Goal: Task Accomplishment & Management: Manage account settings

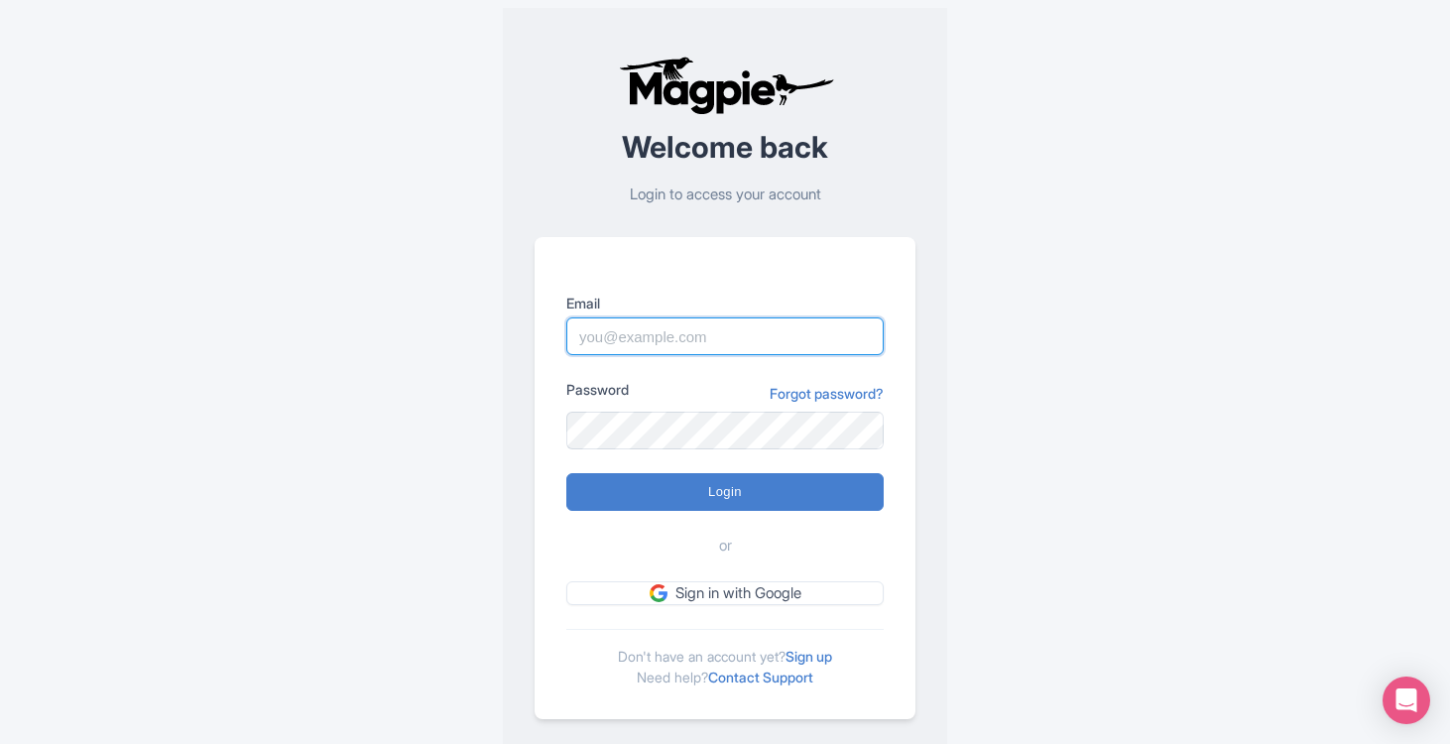
type input "nicholasm@bigbustours.com"
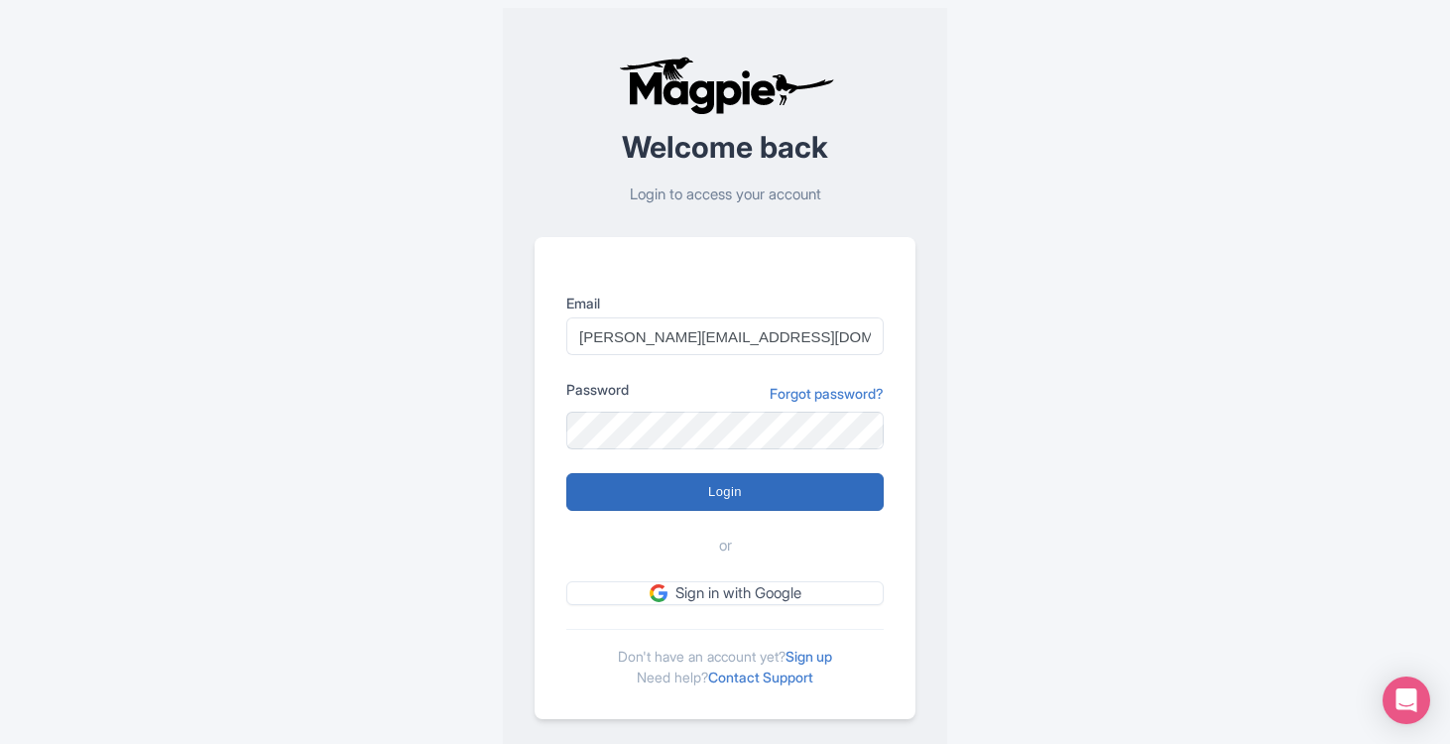
click at [755, 491] on input "Login" at bounding box center [724, 492] width 317 height 38
type input "Logging in..."
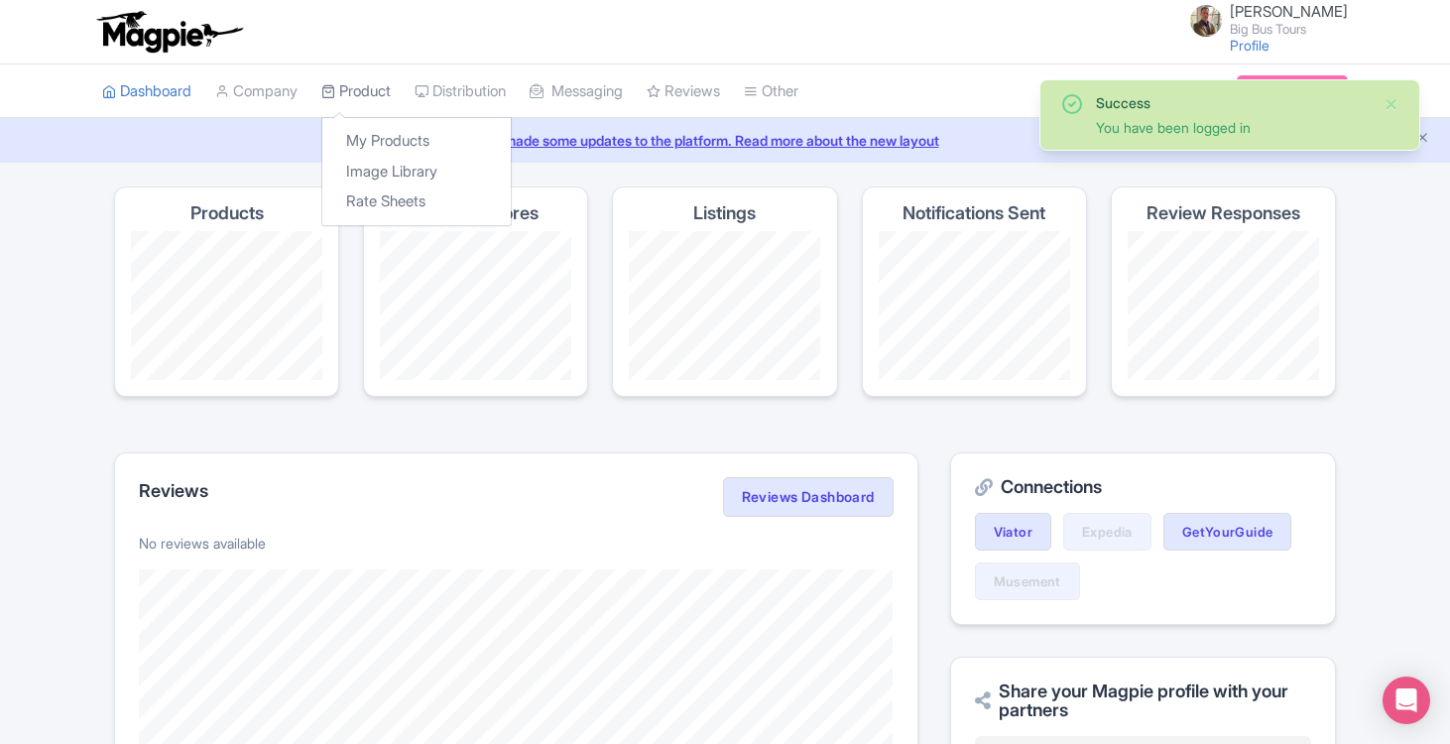
click at [356, 90] on link "Product" at bounding box center [355, 91] width 69 height 55
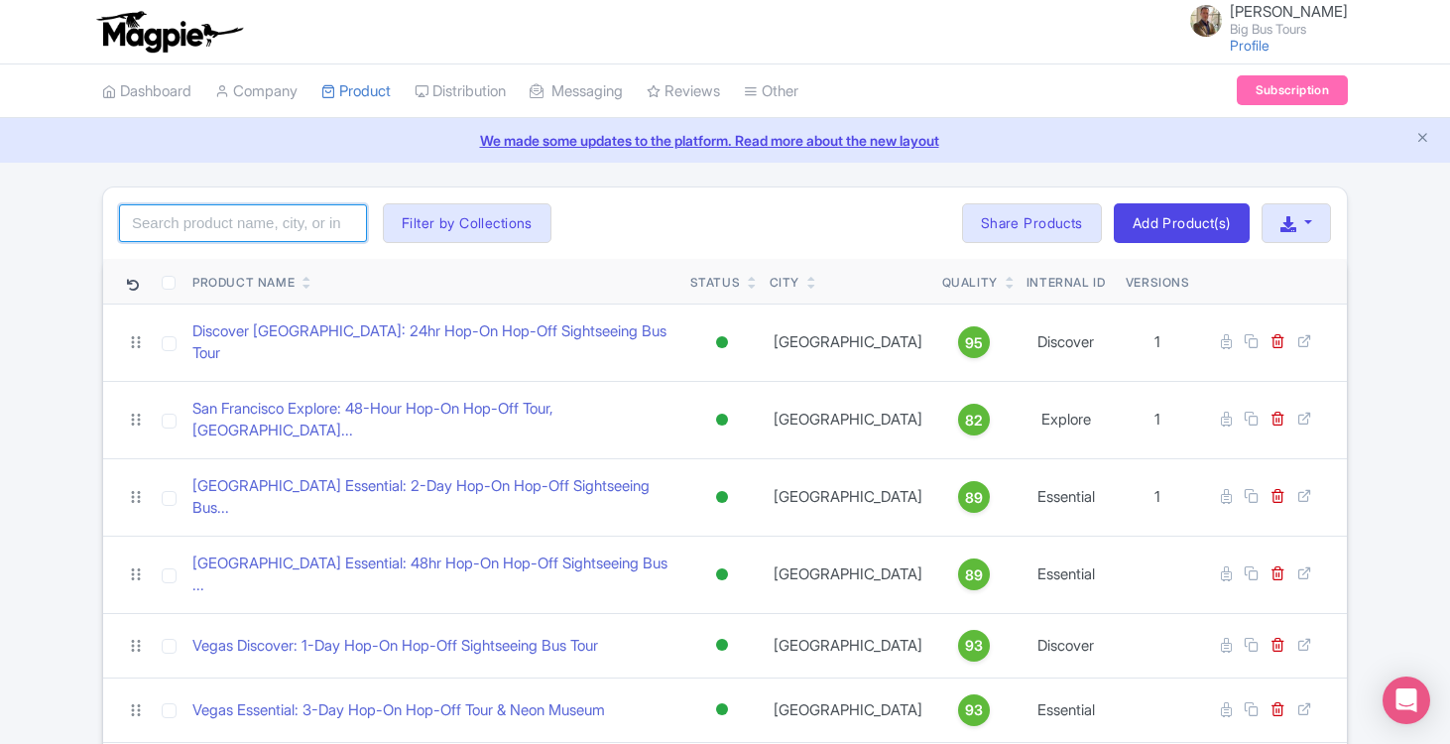
click at [279, 225] on input "search" at bounding box center [243, 223] width 248 height 38
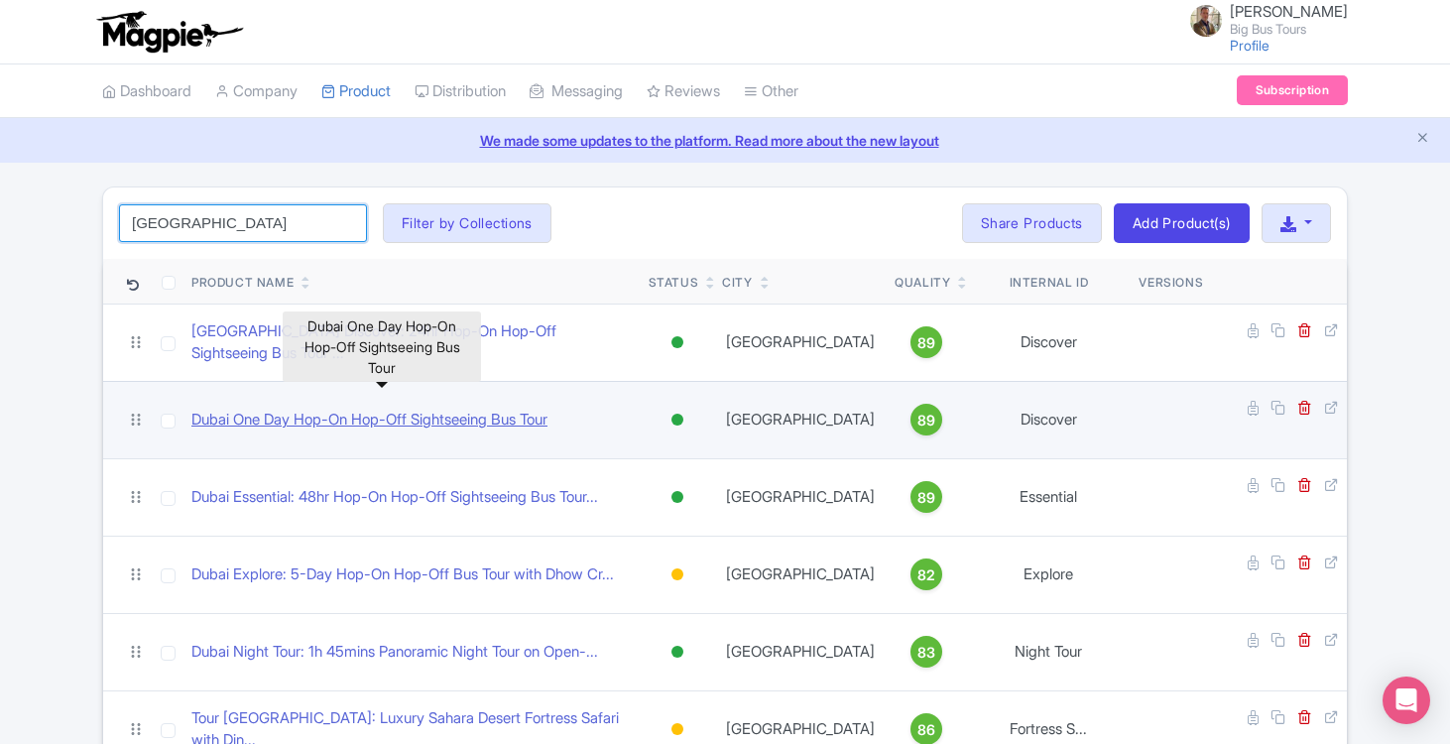
type input "Dubai"
click at [368, 409] on link "Dubai One Day Hop-On Hop-Off Sightseeing Bus Tour" at bounding box center [369, 420] width 356 height 23
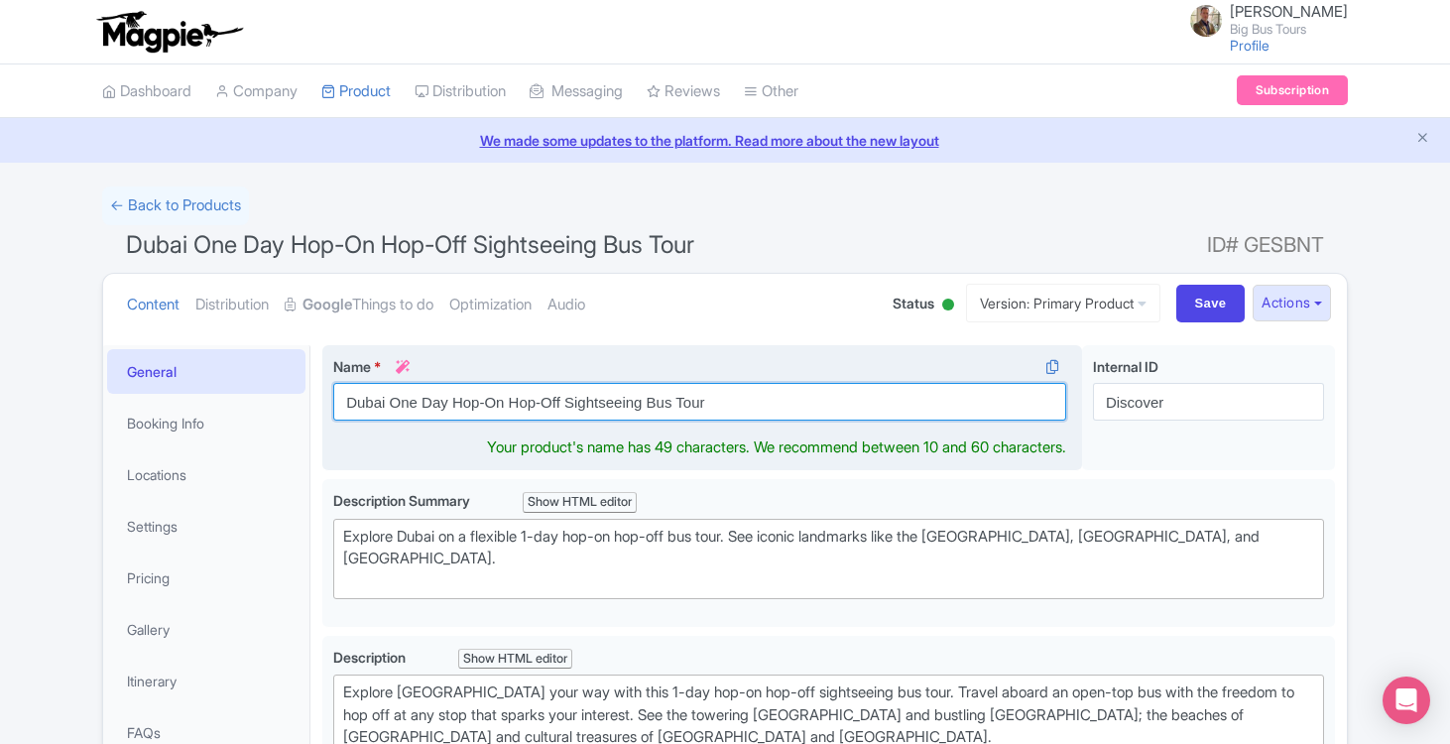
click at [407, 402] on input "Dubai One Day Hop-On Hop-Off Sightseeing Bus Tour" at bounding box center [699, 402] width 733 height 38
click at [657, 401] on input "Dubai 24-Hour Bus Only Day Hop-On Hop-Off Sightseeing Bus Tour" at bounding box center [699, 402] width 733 height 38
drag, startPoint x: 544, startPoint y: 402, endPoint x: 609, endPoint y: 386, distance: 66.4
click at [549, 399] on input "Dubai 24-Hour Bus Only Day Hop-On Hop-Off Sightseeing Bus Tour" at bounding box center [699, 402] width 733 height 38
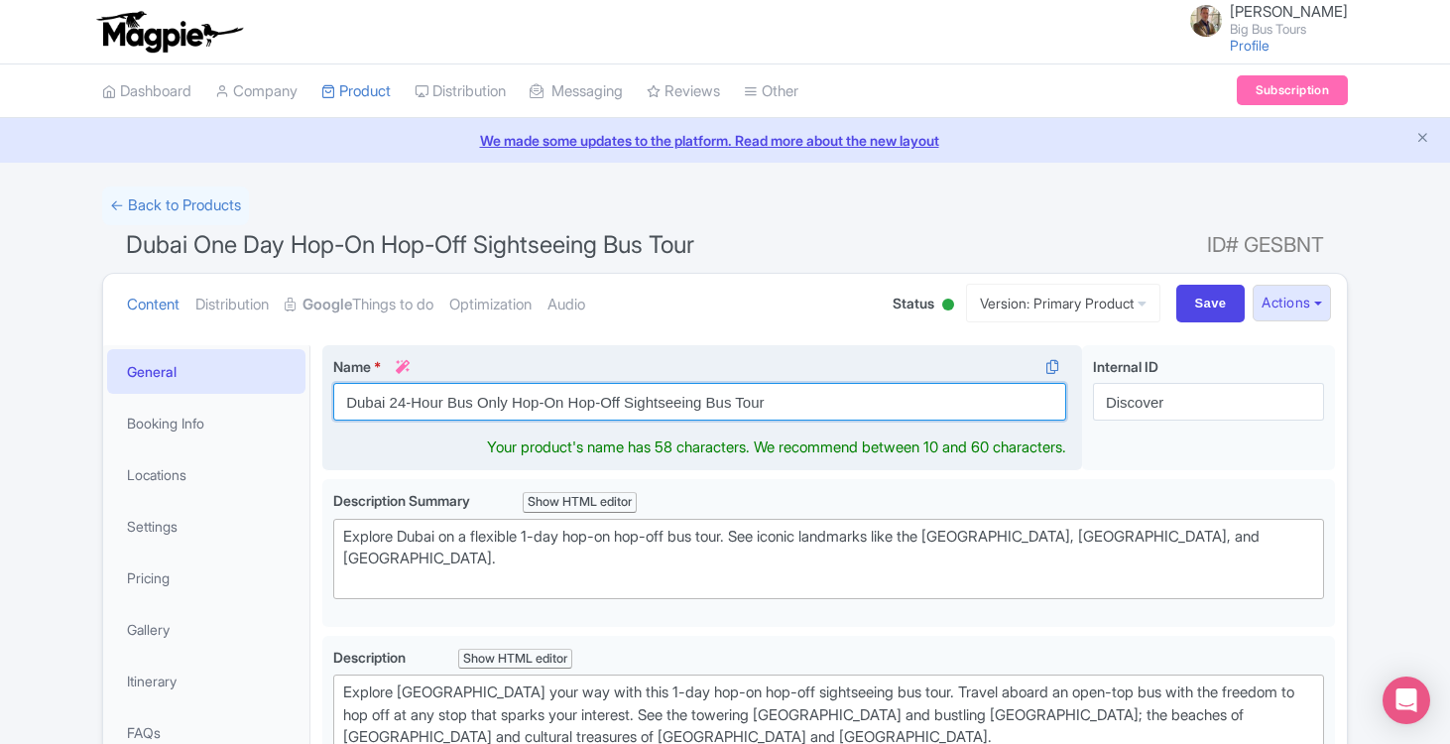
click at [717, 403] on input "Dubai 24-Hour Bus Only Hop-On Hop-Off Sightseeing Bus Tour" at bounding box center [699, 402] width 733 height 38
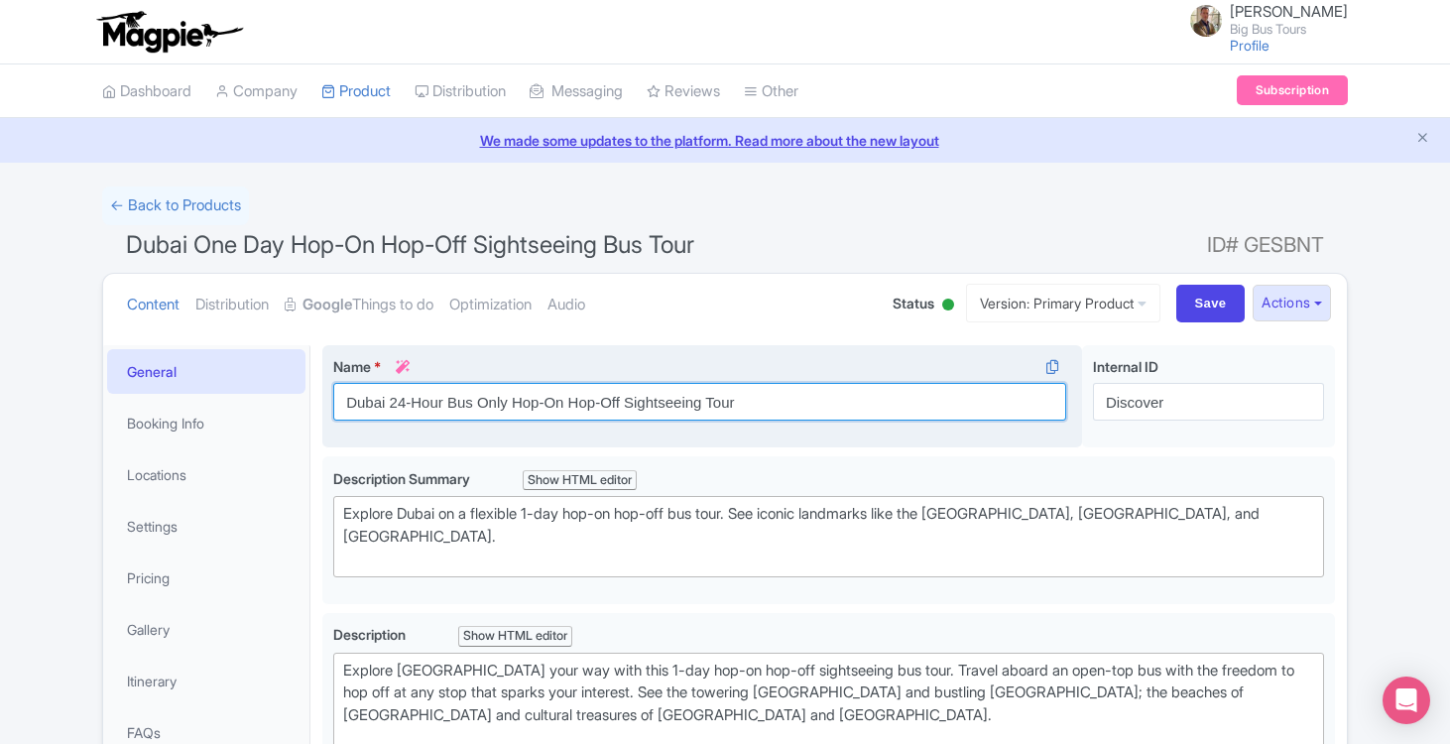
click at [478, 396] on input "Dubai 24-Hour Bus Only Hop-On Hop-Off Sightseeing Tour" at bounding box center [699, 402] width 733 height 38
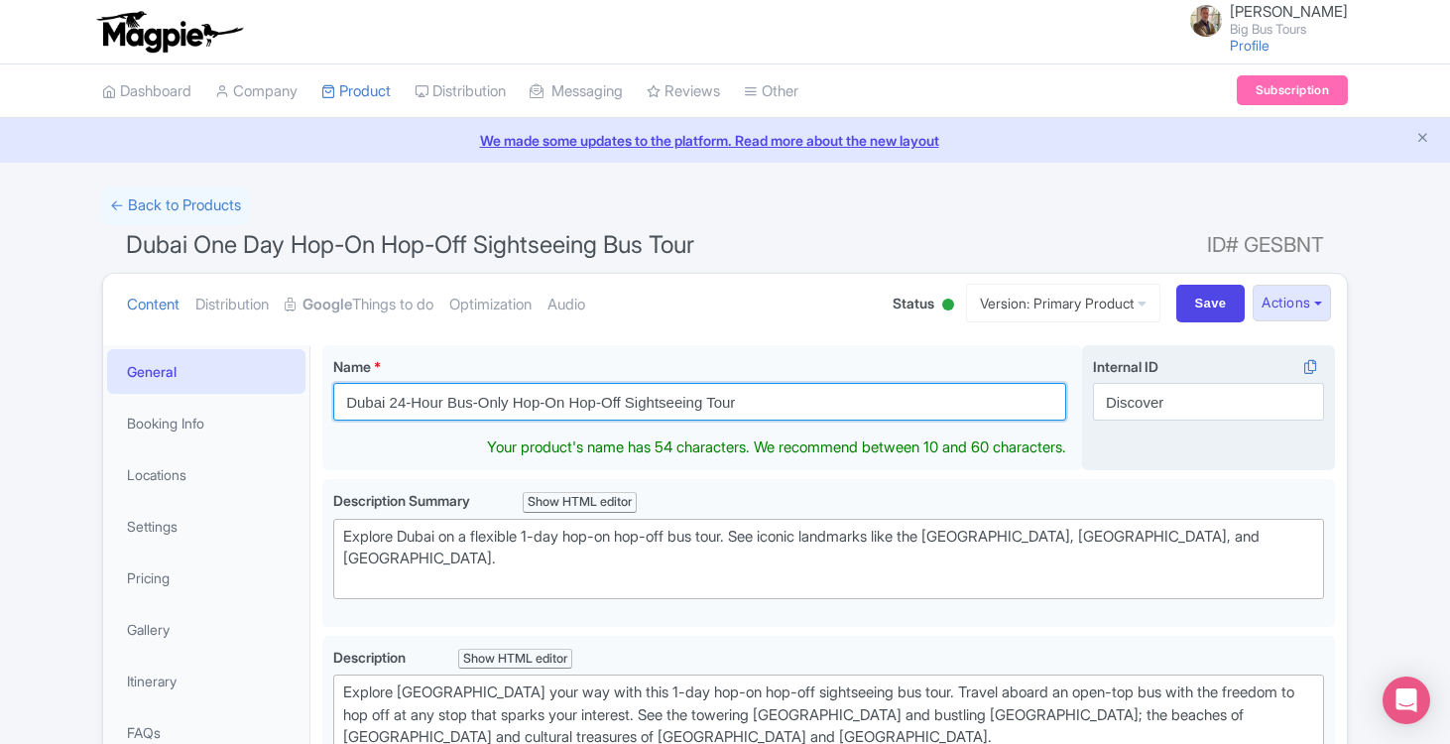
type input "Dubai 24-Hour Bus-Only Hop-On Hop-Off Sightseeing Tour"
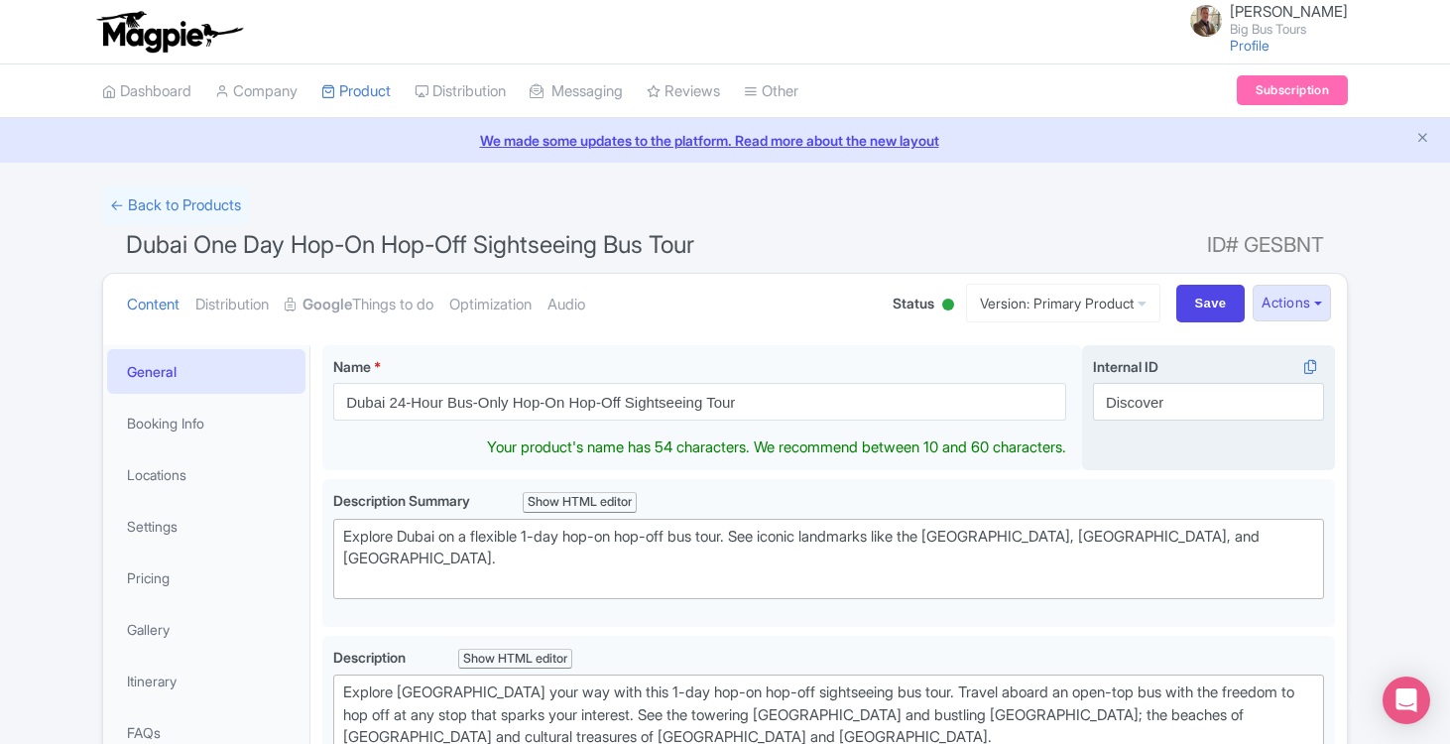
click at [1268, 429] on div "Internal ID i Discover" at bounding box center [1208, 408] width 253 height 126
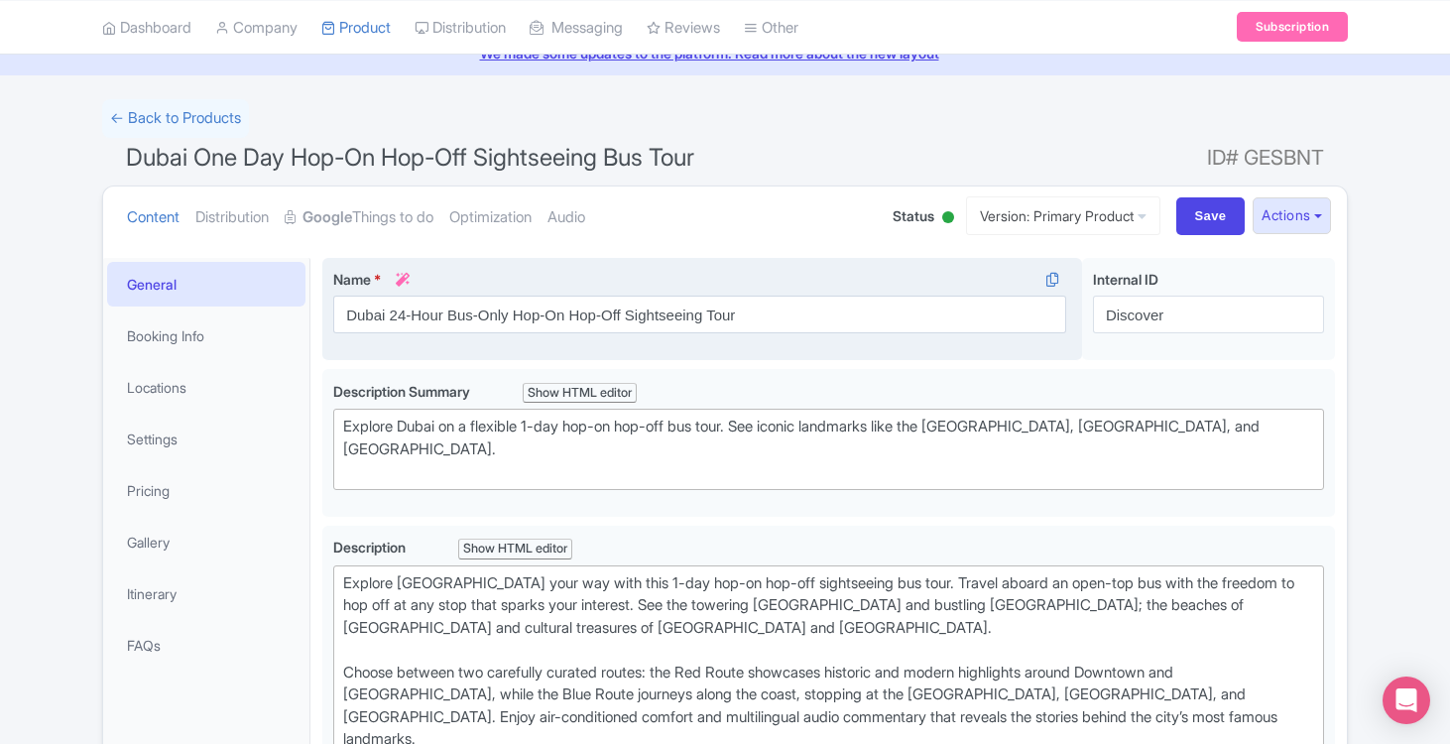
scroll to position [102, 0]
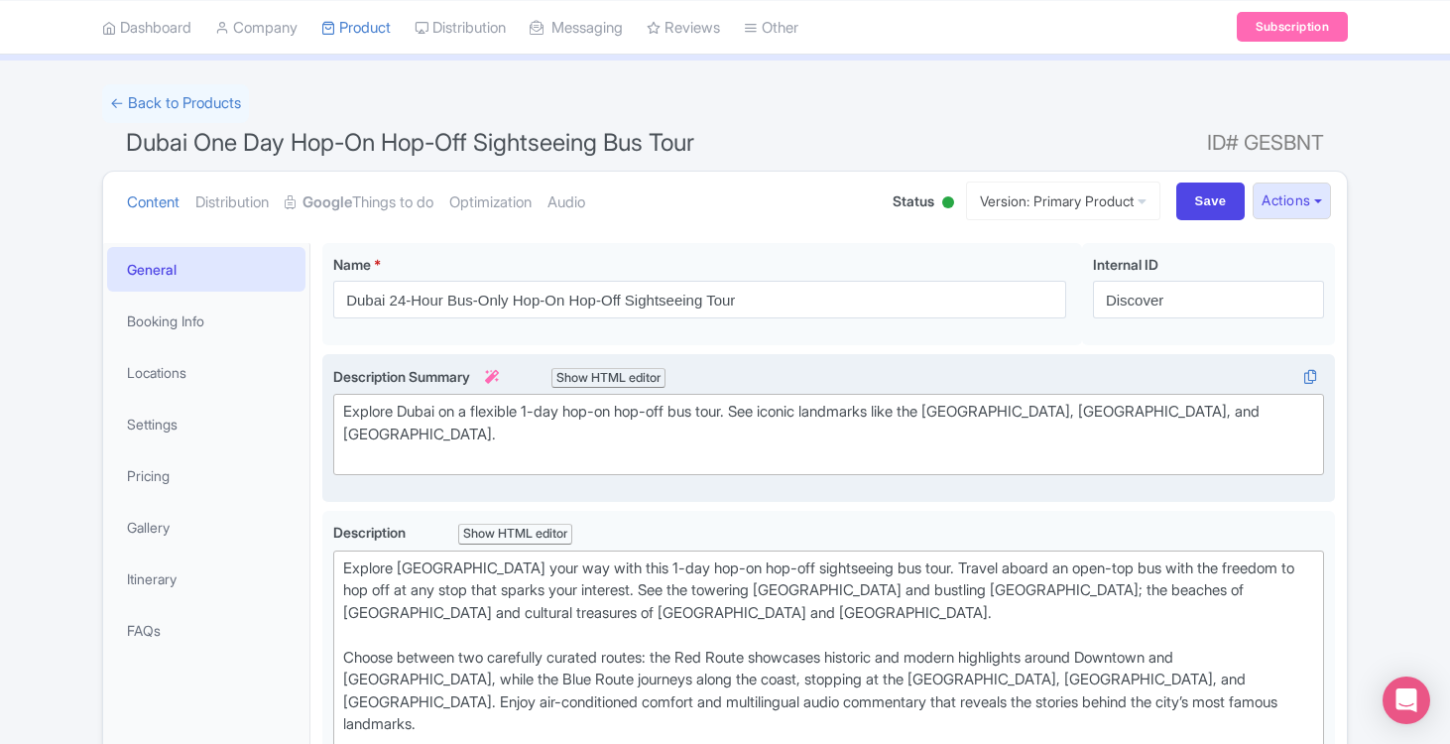
drag, startPoint x: 540, startPoint y: 406, endPoint x: 586, endPoint y: 371, distance: 58.1
click at [540, 406] on div "Explore Dubai on a flexible 1-day hop-on hop-off bus tour. See iconic landmarks…" at bounding box center [828, 434] width 971 height 67
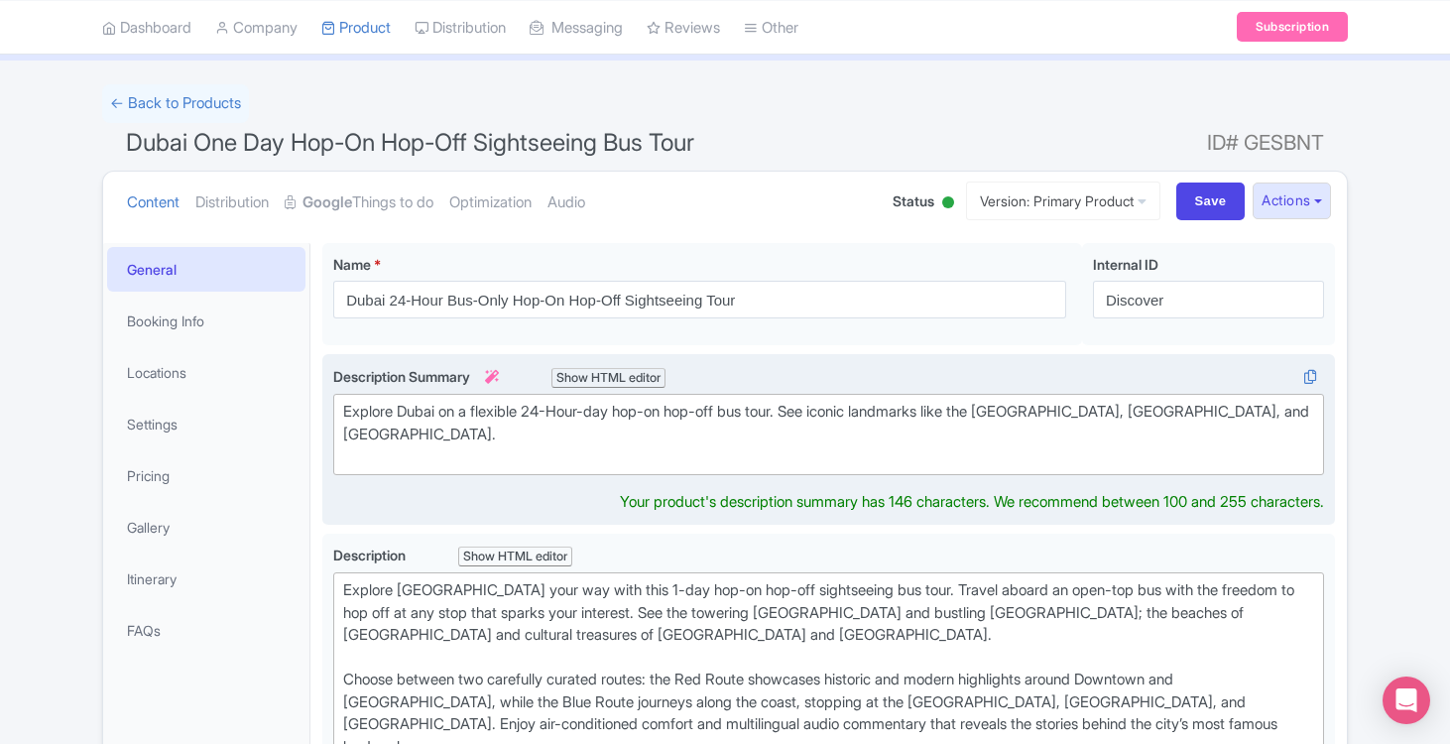
click at [612, 413] on div "Explore Dubai on a flexible 24-Hour-day hop-on hop-off bus tour. See iconic lan…" at bounding box center [828, 434] width 971 height 67
type trix-editor "<div>Explore Dubai on a flexible 24-Hour hop-on hop-off bus tour. See iconic la…"
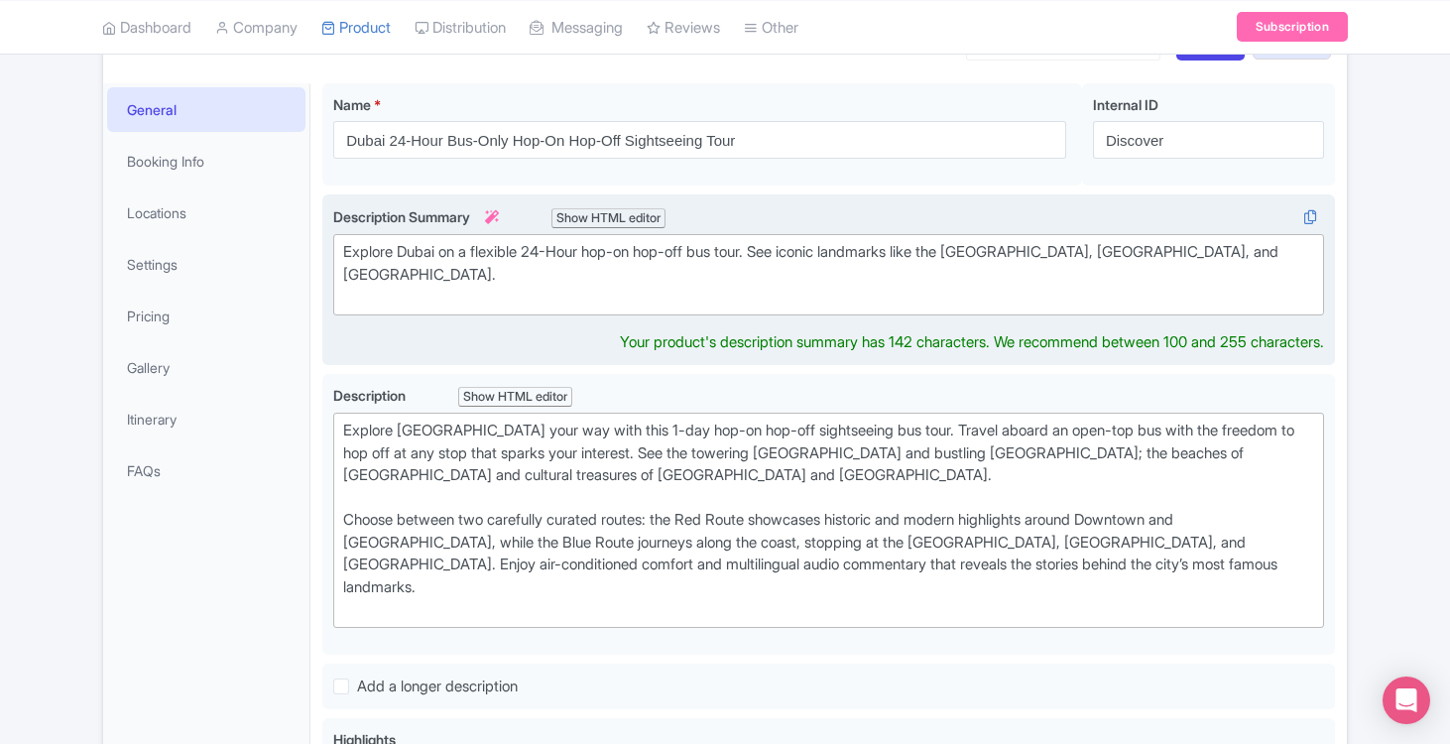
scroll to position [266, 0]
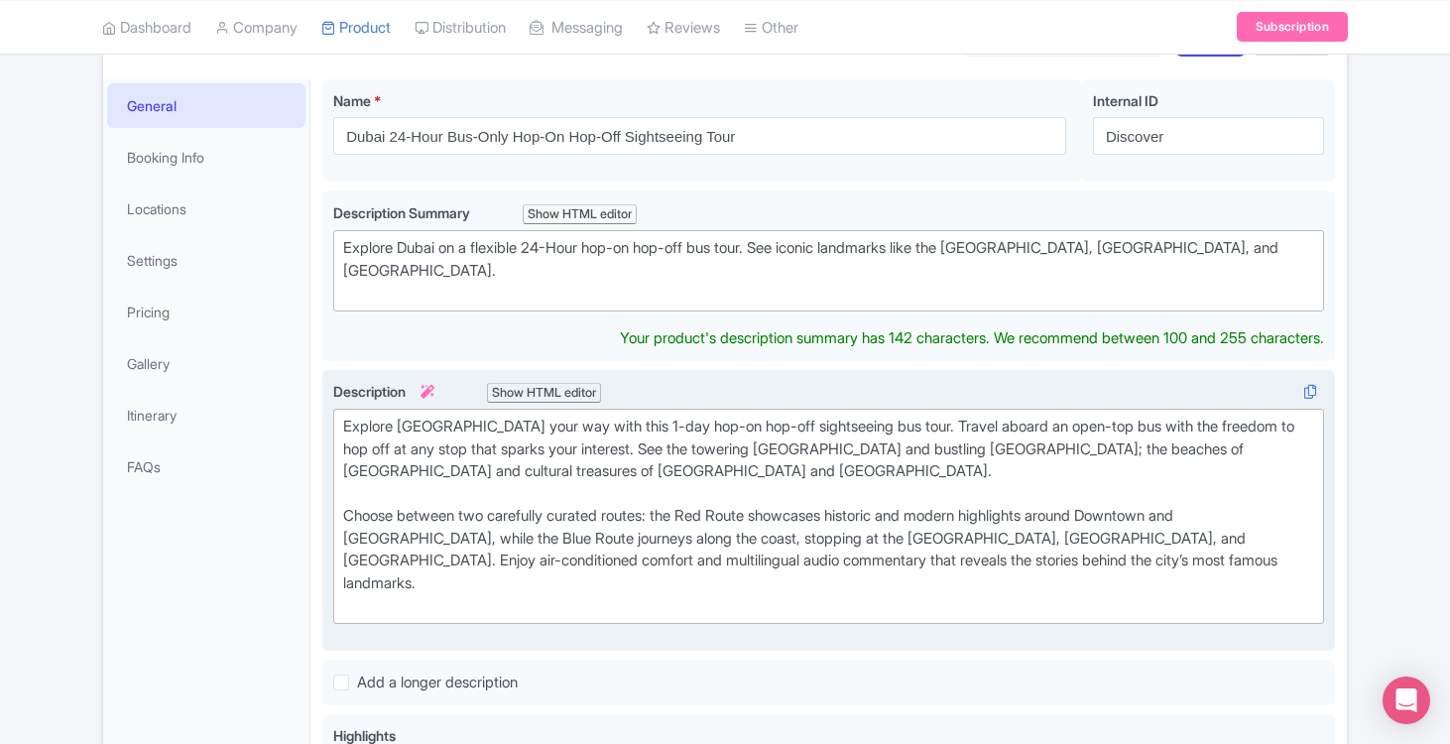
click at [601, 419] on div "Explore Dubai your way with this 1-day hop-on hop-off sightseeing bus tour. Tra…" at bounding box center [828, 516] width 971 height 201
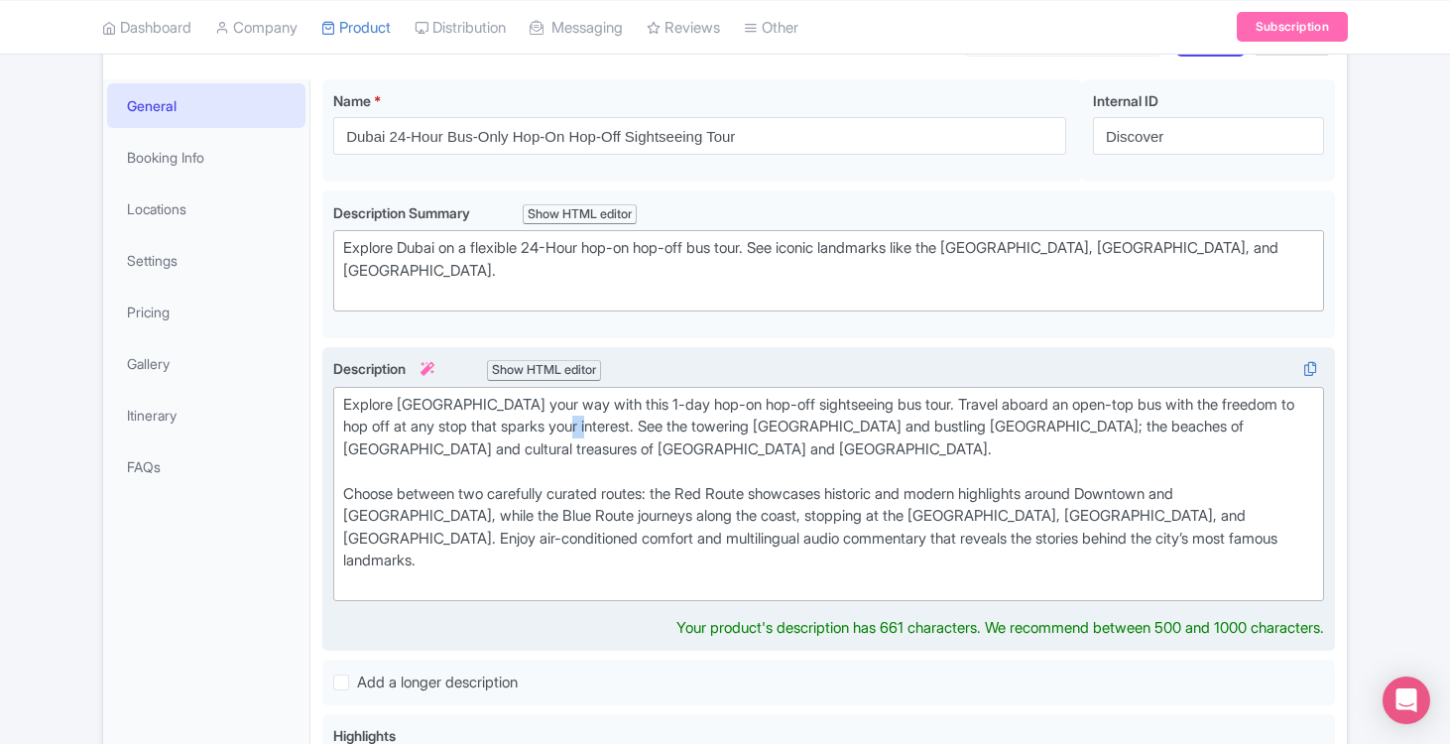
click at [601, 419] on div "Explore Dubai your way with this 1-day hop-on hop-off sightseeing bus tour. Tra…" at bounding box center [828, 494] width 971 height 201
click at [650, 395] on div "Explore Dubai your way with this 24-Hour hop-on hop-off sightseeing bus tour. T…" at bounding box center [828, 494] width 971 height 201
click at [680, 397] on div "Explore Dubai your way with this 24-Hour Hop-on hop-off sightseeing bus tour. T…" at bounding box center [828, 494] width 971 height 201
click at [710, 395] on div "Explore Dubai your way with this 24-Hour Hop-On hop-off sightseeing bus tour. T…" at bounding box center [828, 494] width 971 height 201
drag, startPoint x: 743, startPoint y: 392, endPoint x: 831, endPoint y: 376, distance: 89.7
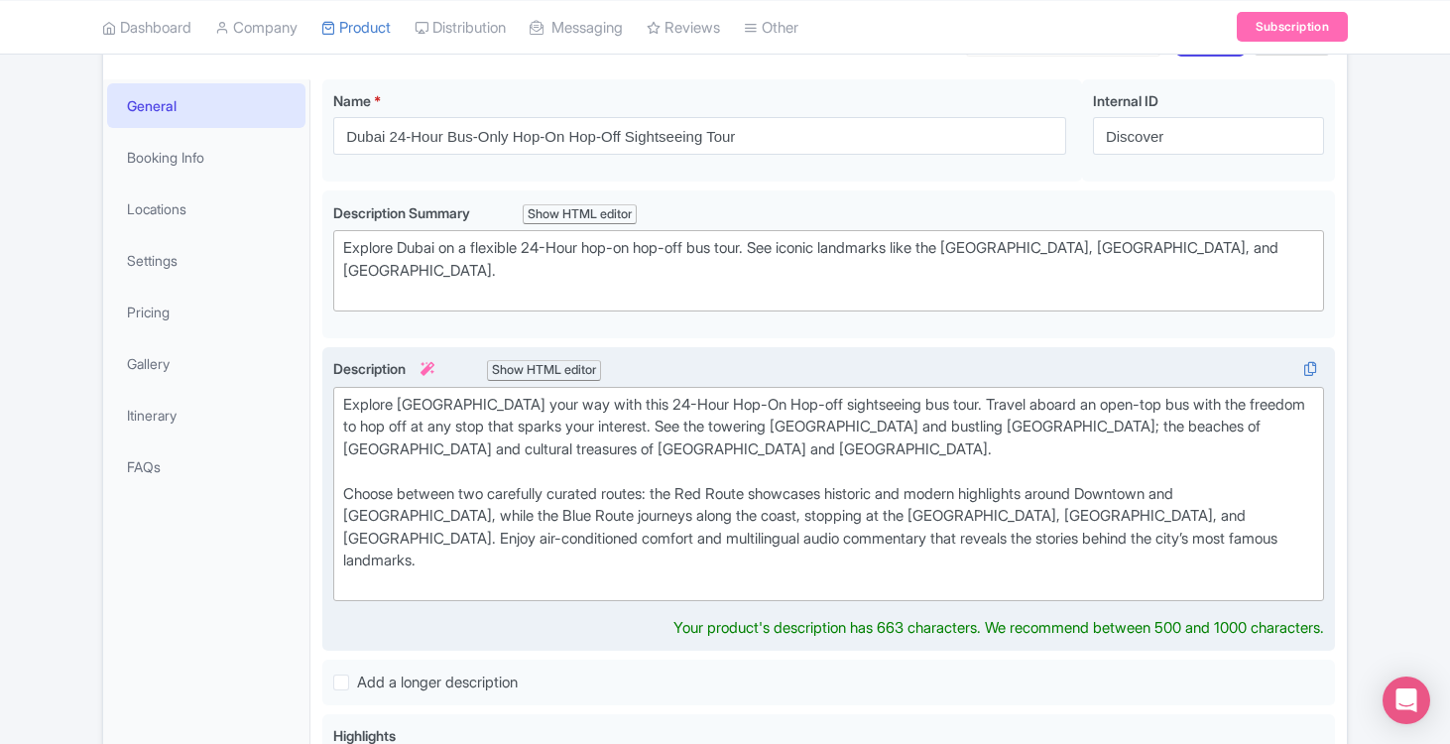
click at [746, 394] on div "Explore Dubai your way with this 24-Hour Hop-On Hop-off sightseeing bus tour. T…" at bounding box center [828, 494] width 971 height 201
type trix-editor "<div>Explore Dubai your way with this 24-Hour Hop-On Hop-Off sightseeing bus to…"
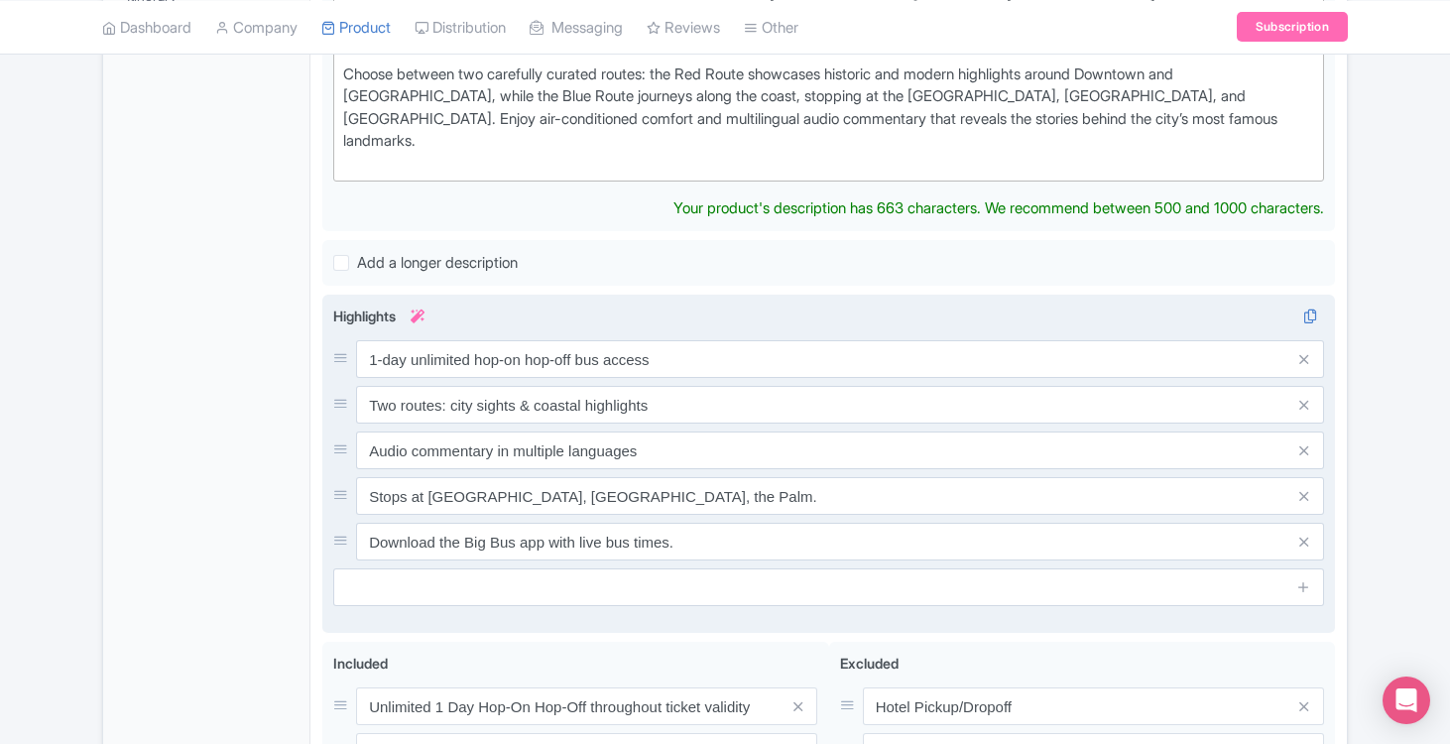
scroll to position [686, 0]
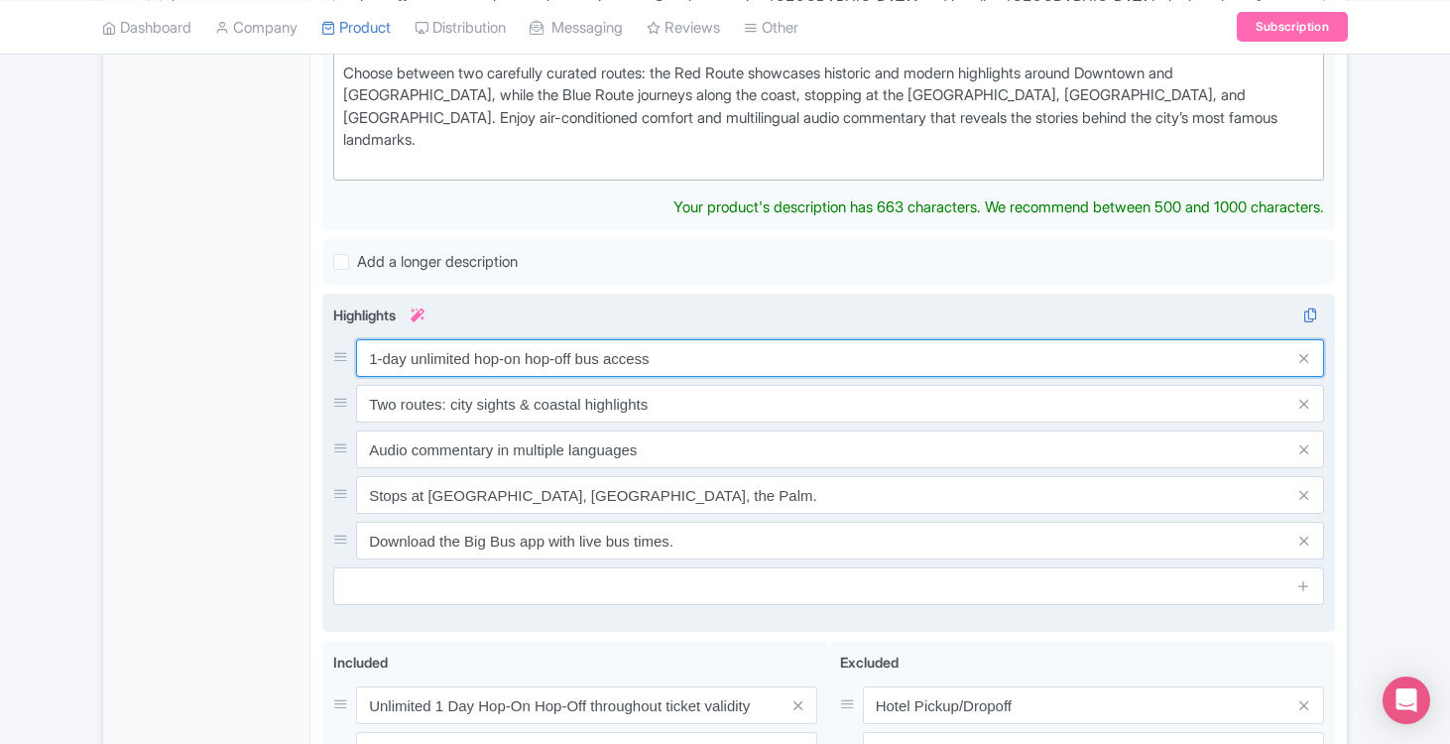
click at [398, 339] on div "1-day unlimited hop-on hop-off bus access Two routes: city sights & coastal hig…" at bounding box center [828, 449] width 991 height 220
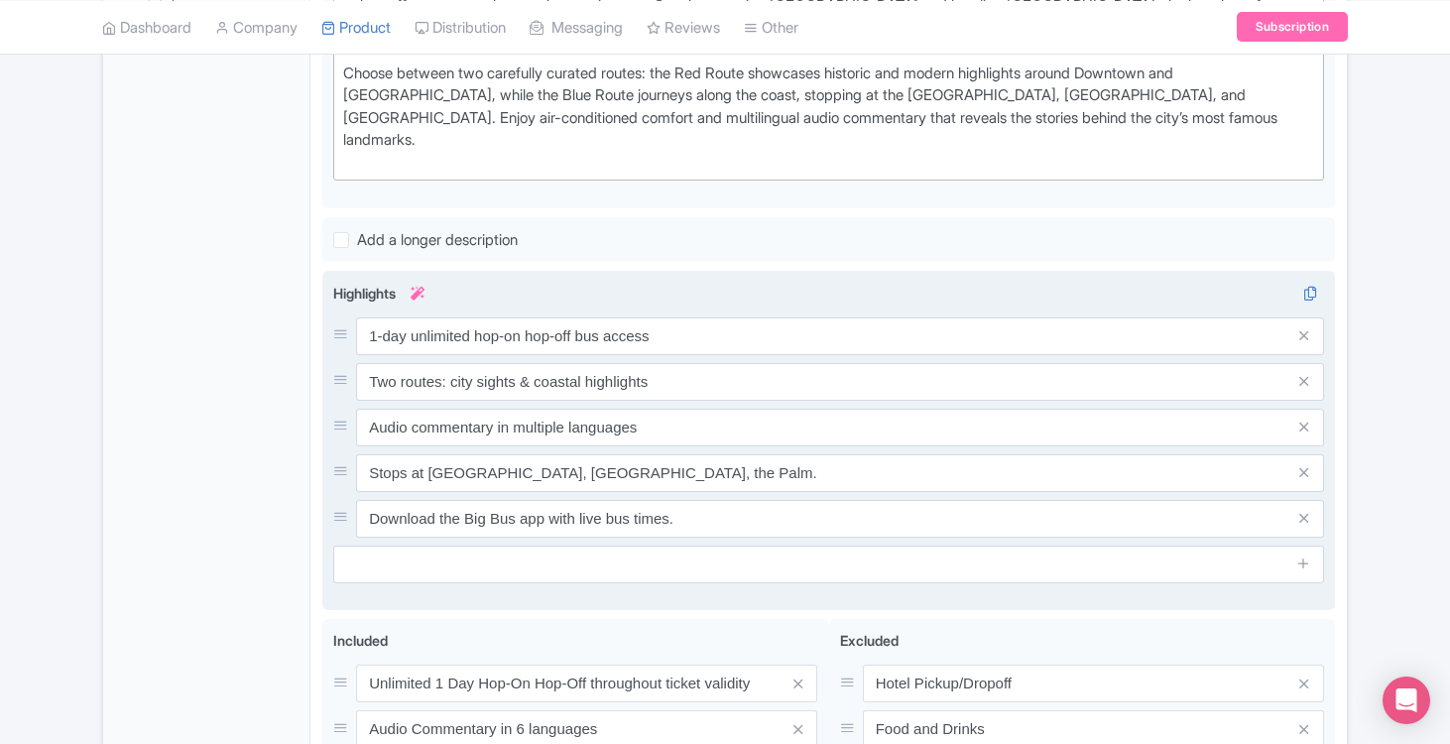
click at [398, 322] on div "1-day unlimited hop-on hop-off bus access Two routes: city sights & coastal hig…" at bounding box center [828, 427] width 991 height 220
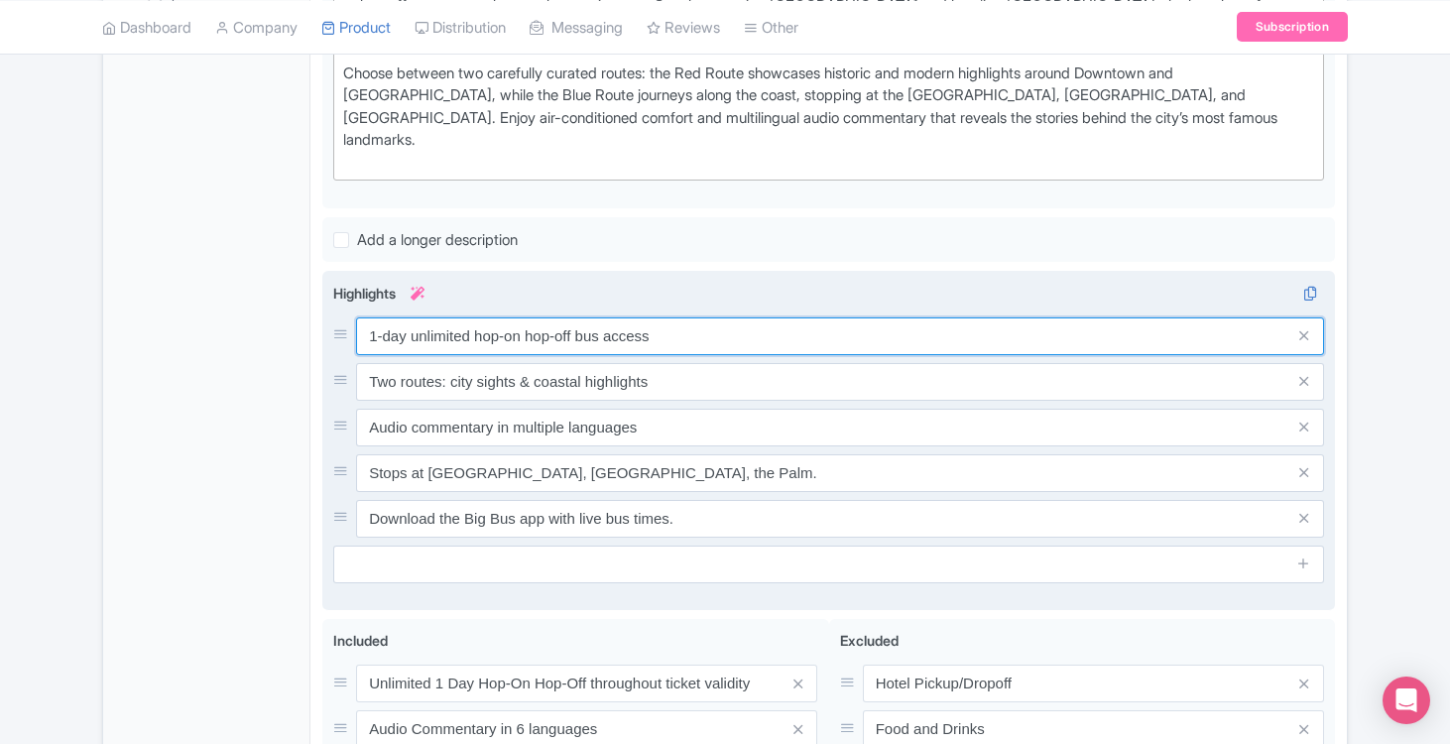
click at [402, 317] on input "1-day unlimited hop-on hop-off bus access" at bounding box center [840, 336] width 968 height 38
click at [401, 317] on input "1-day unlimited hop-on hop-off bus access" at bounding box center [840, 336] width 968 height 38
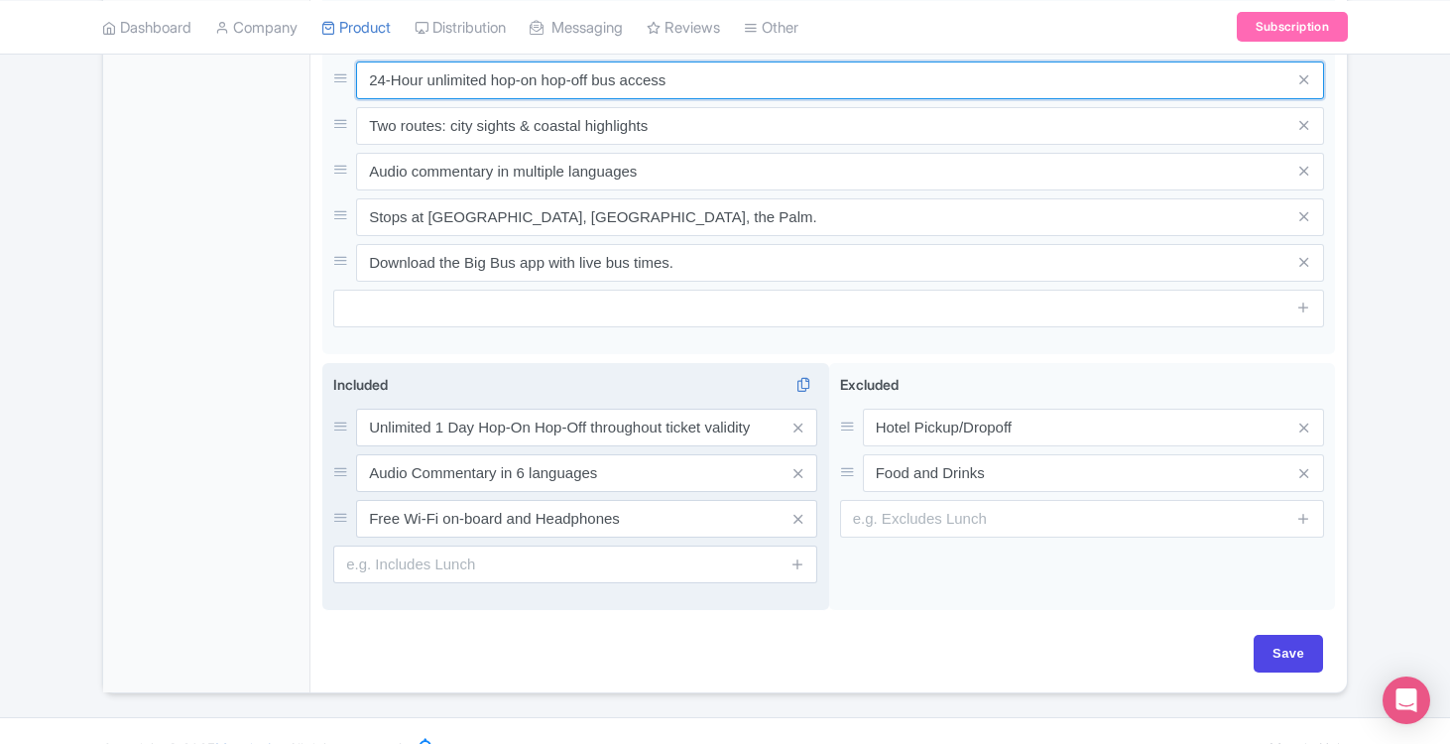
scroll to position [941, 0]
type input "24-Hour unlimited hop-on hop-off bus access"
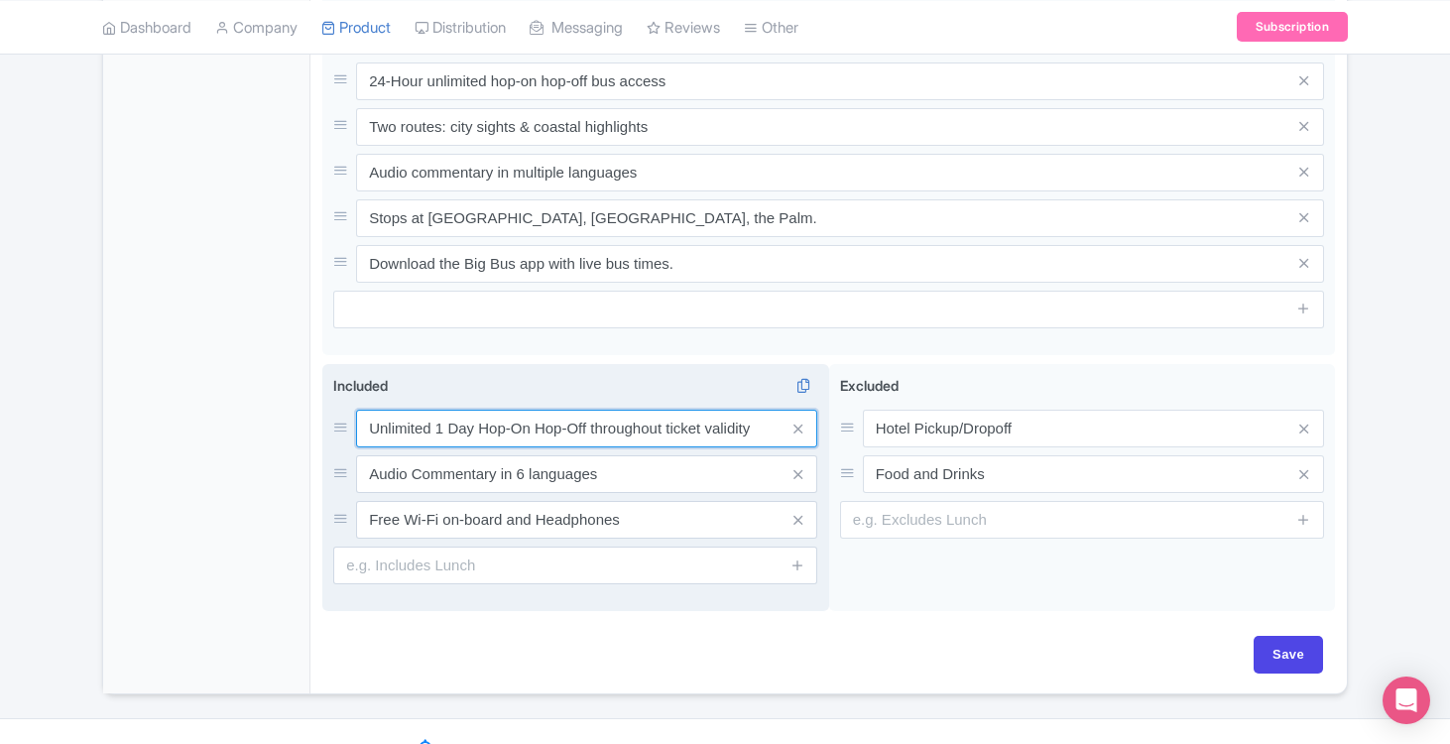
drag, startPoint x: 441, startPoint y: 388, endPoint x: 466, endPoint y: 376, distance: 27.5
click at [441, 410] on input "Unlimited 1 Day Hop-On Hop-Off throughout ticket validity" at bounding box center [586, 429] width 461 height 38
click at [467, 410] on input "Unlimited 24 Day Hop-On Hop-Off throughout ticket validity" at bounding box center [586, 429] width 461 height 38
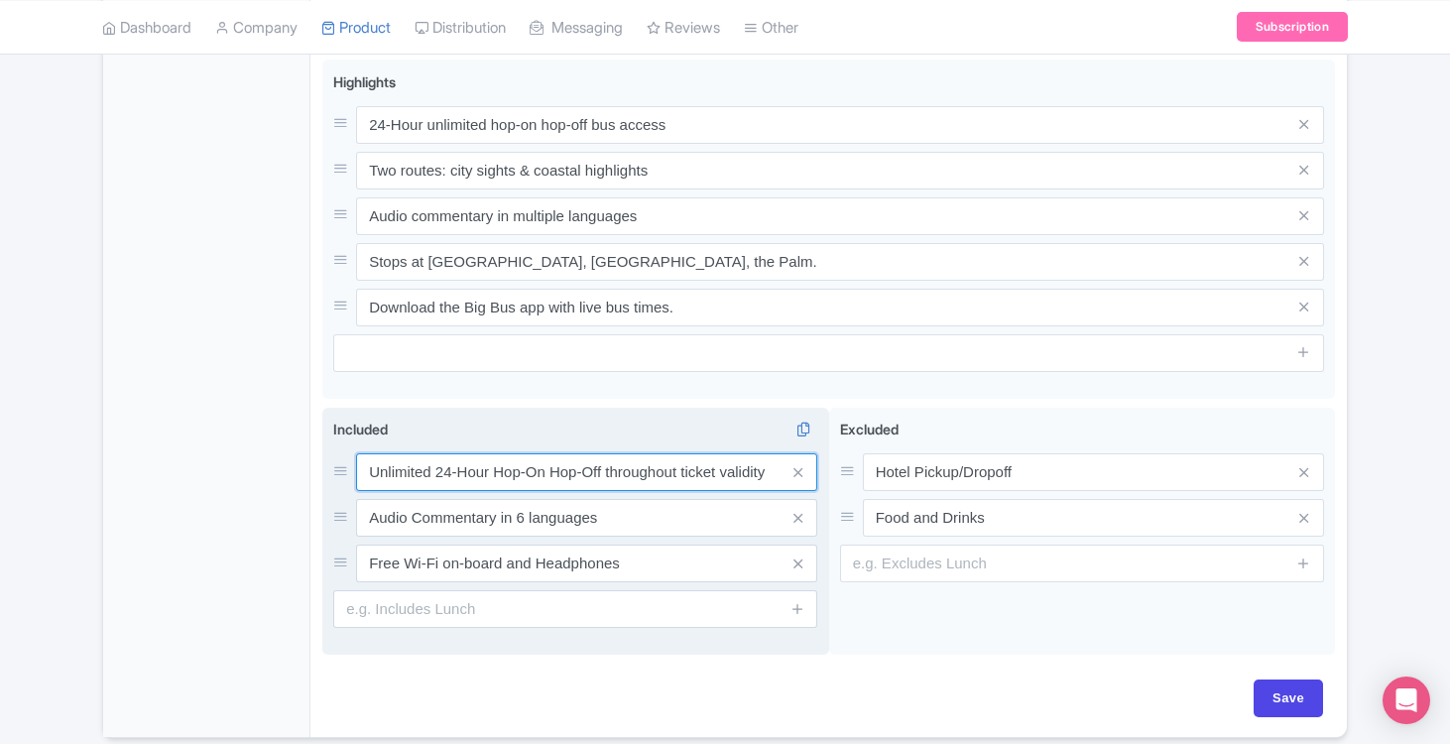
scroll to position [892, 0]
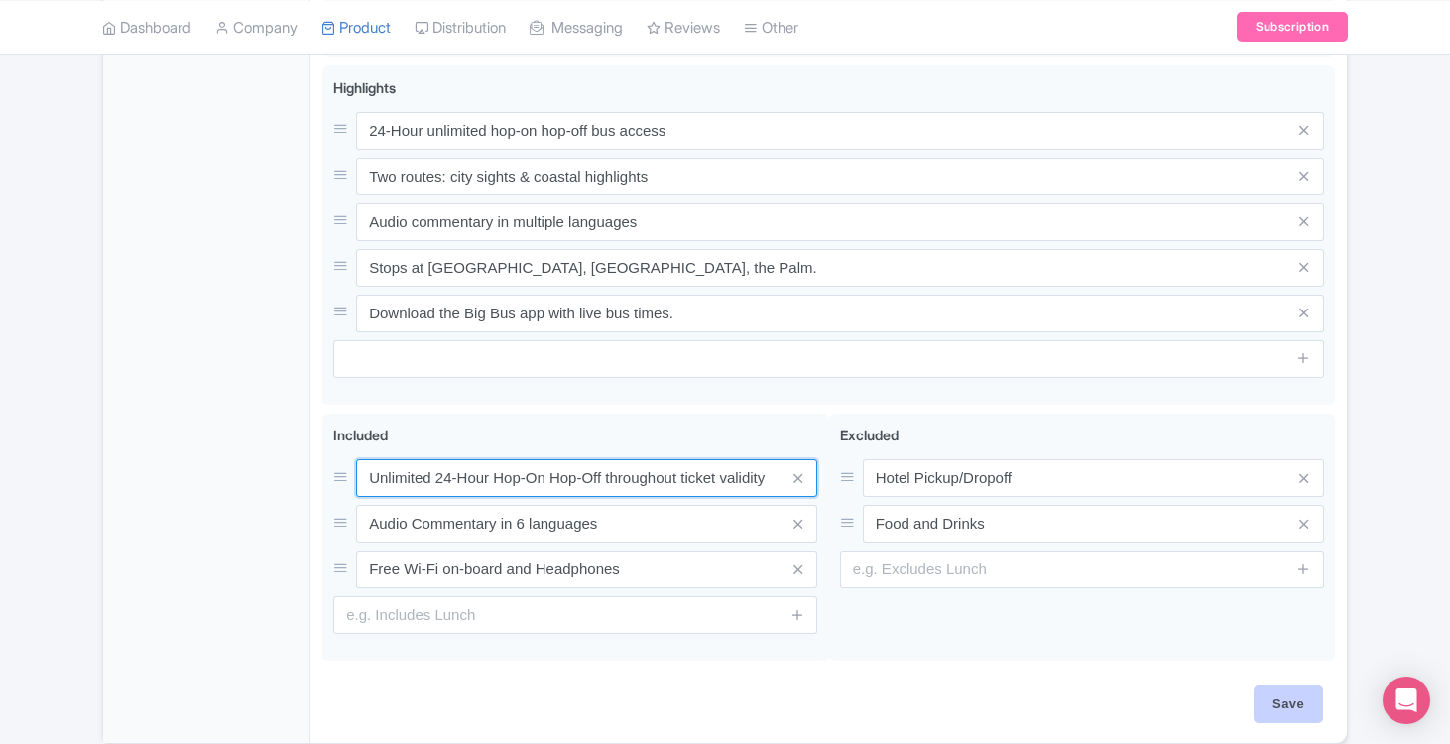
type input "Unlimited 24-Hour Hop-On Hop-Off throughout ticket validity"
click at [1294, 685] on input "Save" at bounding box center [1288, 704] width 69 height 38
type input "Saving..."
